Goal: Transaction & Acquisition: Book appointment/travel/reservation

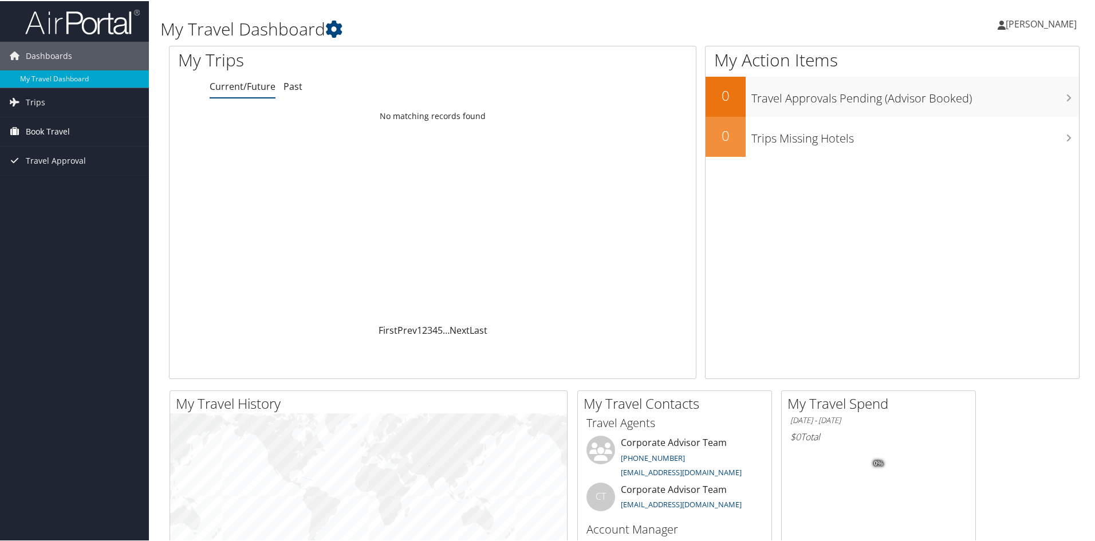
click at [37, 128] on span "Book Travel" at bounding box center [48, 130] width 44 height 29
click at [64, 186] on link "Book/Manage Online Trips" at bounding box center [74, 187] width 149 height 17
